Goal: Task Accomplishment & Management: Manage account settings

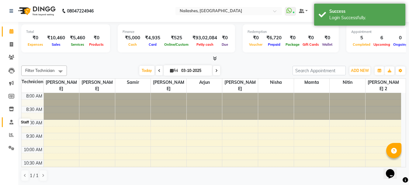
click at [14, 120] on span at bounding box center [11, 122] width 11 height 7
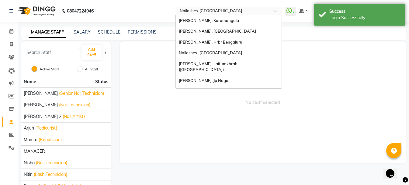
click at [244, 7] on div "Select Location × Nailashes, South Point Mall" at bounding box center [228, 11] width 106 height 8
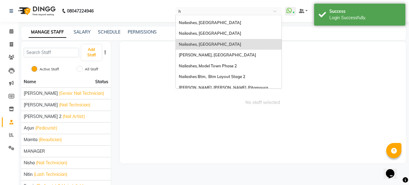
type input "ho"
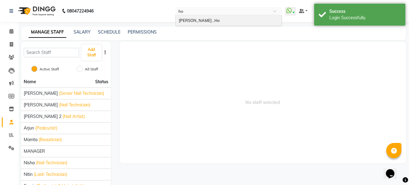
scroll to position [0, 0]
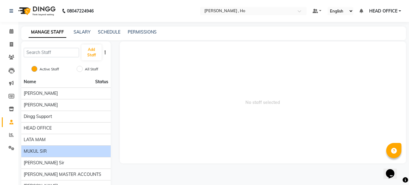
click at [50, 153] on div "MUKUL SIR" at bounding box center [66, 151] width 85 height 6
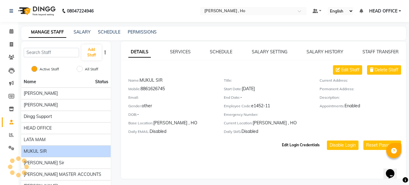
click at [296, 143] on button "Edit Login Credentials" at bounding box center [300, 145] width 43 height 10
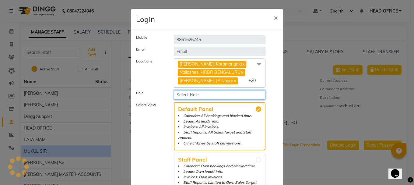
click at [209, 93] on select "Select Role" at bounding box center [220, 94] width 92 height 9
select select "5721"
click at [174, 90] on select "Select Role Manager Administrator SUPER ADMIN BRANCH OWNER Area manager STORE M…" at bounding box center [220, 94] width 92 height 9
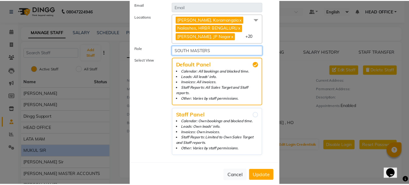
scroll to position [50, 0]
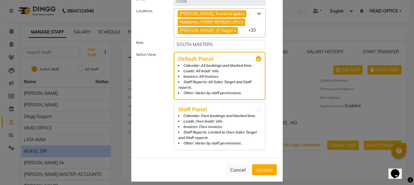
click at [265, 166] on span "Update" at bounding box center [263, 169] width 17 height 6
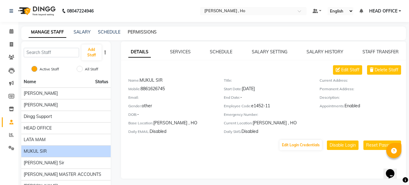
click at [147, 30] on link "PERMISSIONS" at bounding box center [142, 31] width 29 height 5
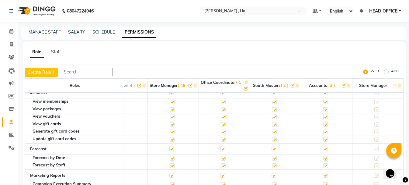
click at [381, 12] on span "HEAD OFFICE" at bounding box center [383, 11] width 28 height 6
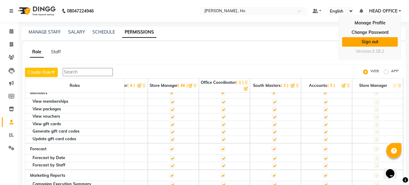
click at [372, 41] on link "Sign out" at bounding box center [370, 41] width 56 height 9
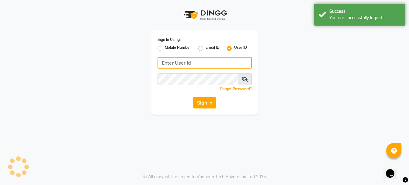
type input "9289115244"
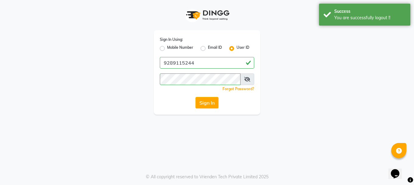
click at [167, 46] on label "Mobile Number" at bounding box center [180, 48] width 26 height 7
click at [167, 46] on input "Mobile Number" at bounding box center [169, 47] width 4 height 4
radio input "true"
radio input "false"
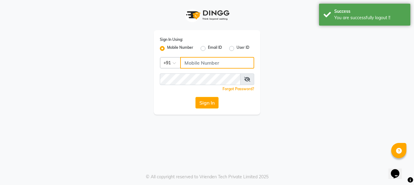
click at [206, 64] on input "Username" at bounding box center [217, 63] width 74 height 12
paste input "8861626745"
type input "8861626745"
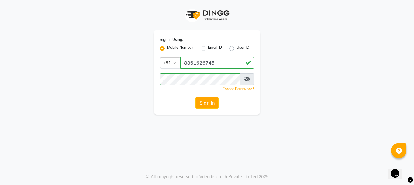
drag, startPoint x: 202, startPoint y: 101, endPoint x: 193, endPoint y: 91, distance: 13.8
click at [203, 101] on button "Sign In" at bounding box center [206, 103] width 23 height 12
